Goal: Task Accomplishment & Management: Use online tool/utility

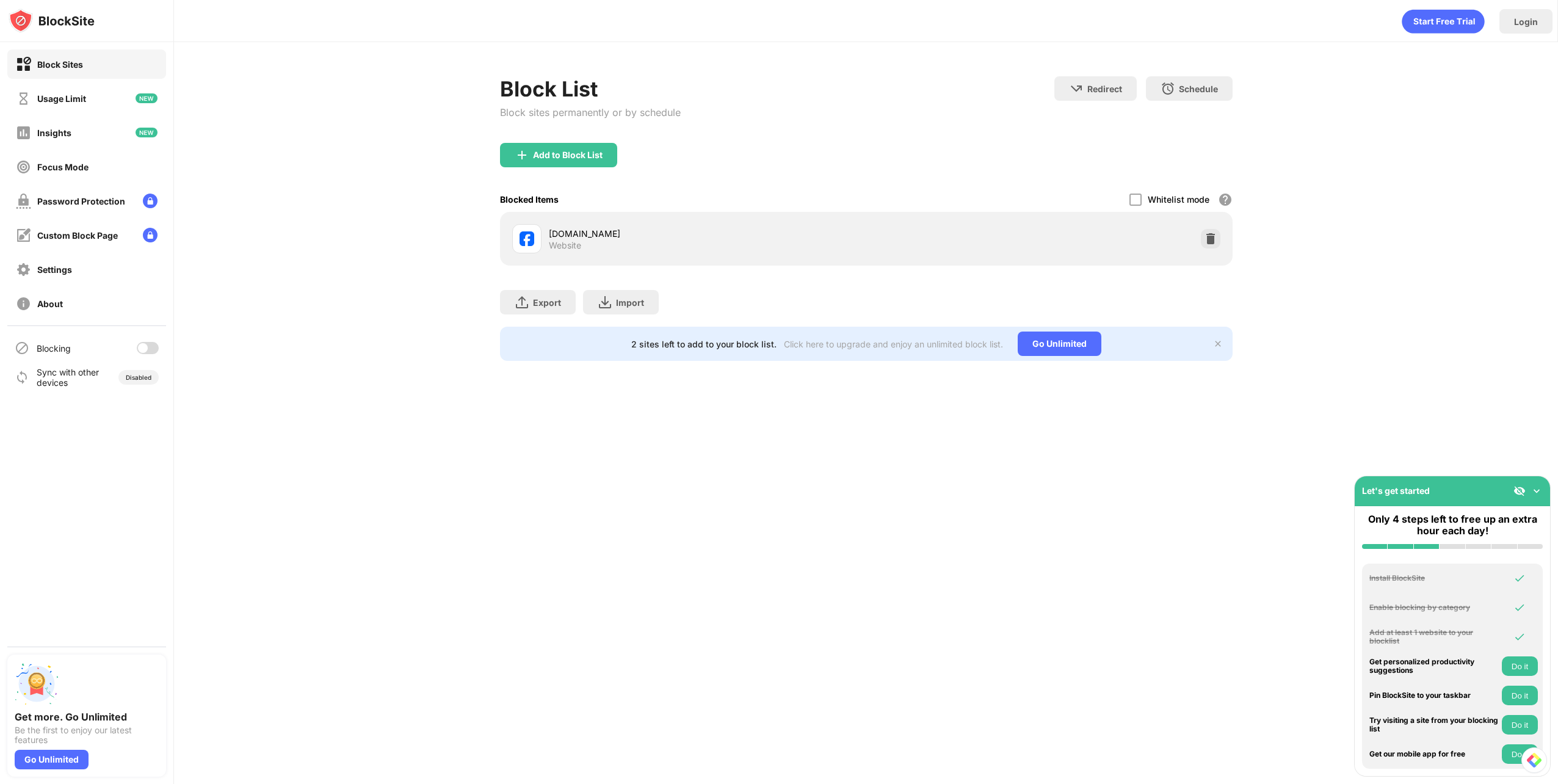
click at [148, 342] on div at bounding box center [147, 348] width 22 height 12
